Goal: Task Accomplishment & Management: Manage account settings

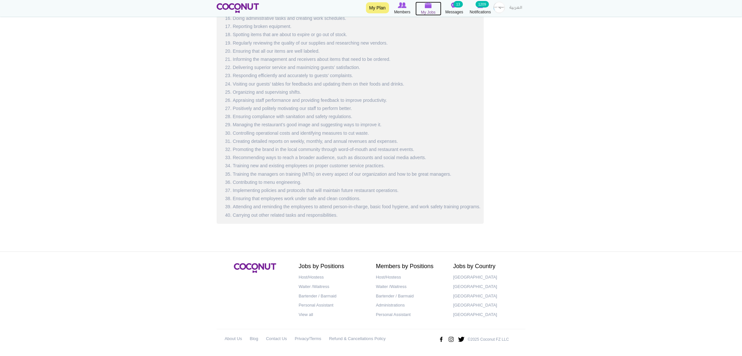
click at [426, 11] on span "My Jobs" at bounding box center [428, 12] width 15 height 7
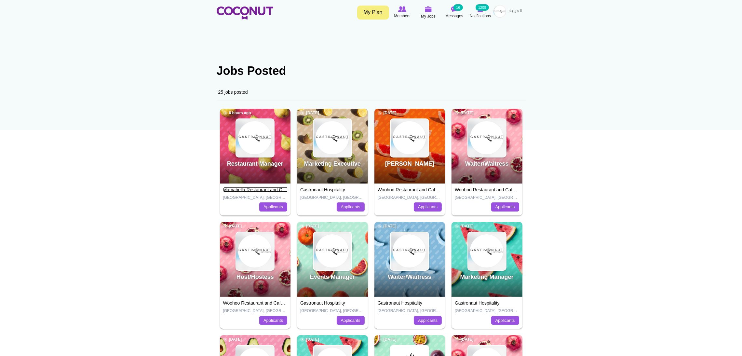
click at [251, 189] on link "Mamabella Restaurant and Cafe LLC" at bounding box center [260, 189] width 75 height 5
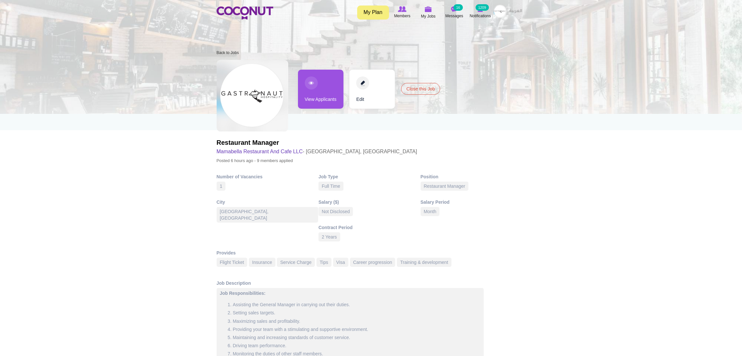
click at [321, 94] on link "View Applicants" at bounding box center [321, 89] width 46 height 39
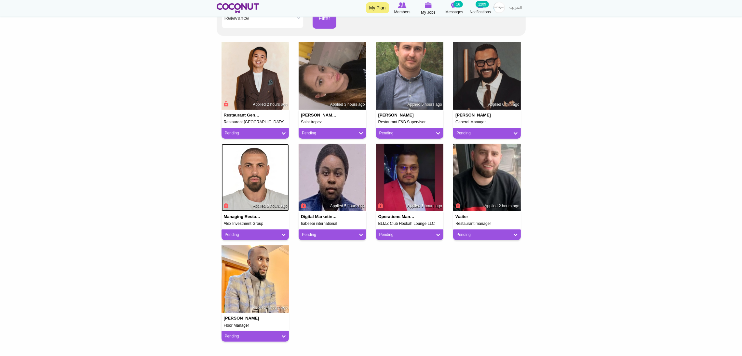
scroll to position [149, 0]
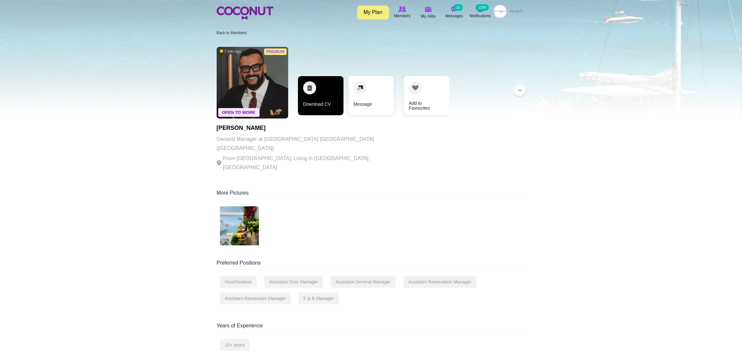
click at [321, 96] on link "Download CV" at bounding box center [321, 95] width 46 height 39
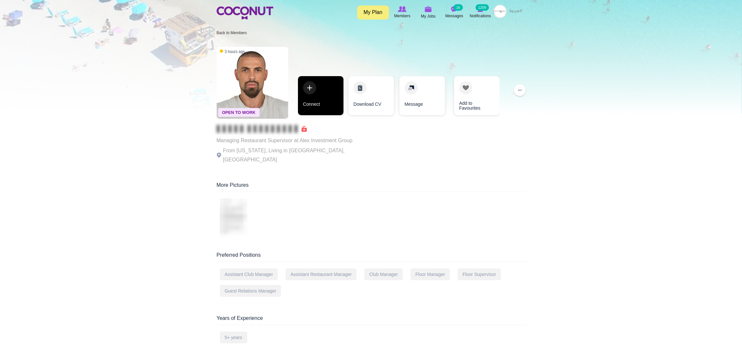
click at [314, 87] on link "Connect" at bounding box center [321, 95] width 46 height 39
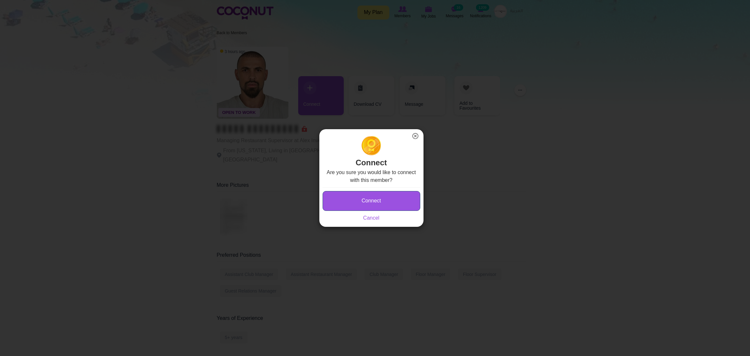
click at [332, 200] on button "Connect" at bounding box center [372, 201] width 98 height 20
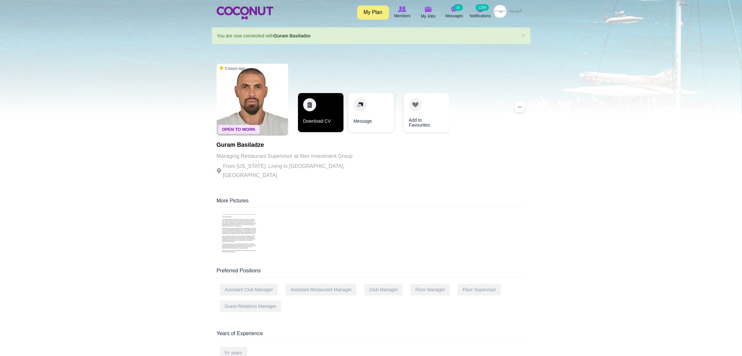
click at [310, 118] on link "Download CV" at bounding box center [321, 112] width 46 height 39
